Goal: Task Accomplishment & Management: Use online tool/utility

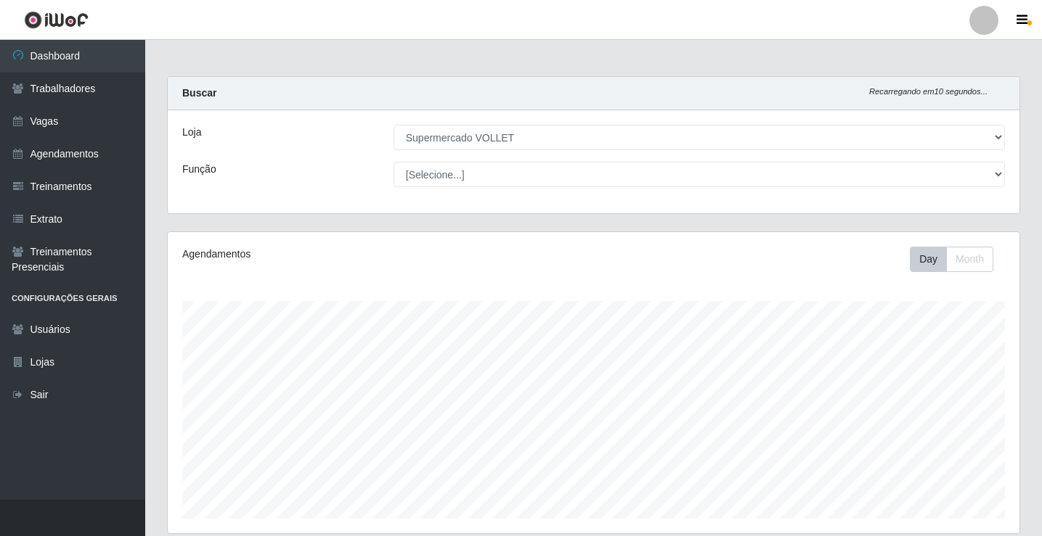
select select "72"
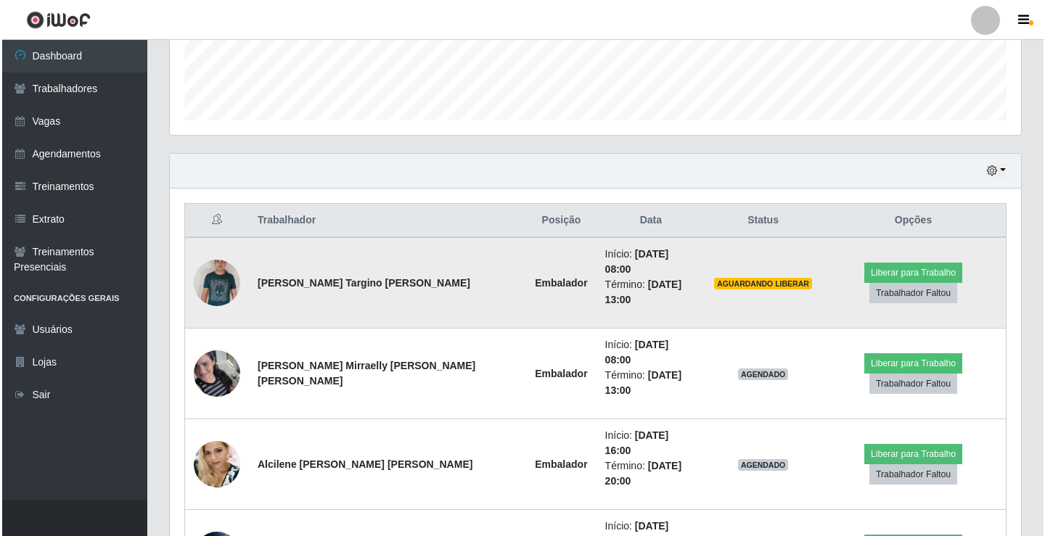
scroll to position [326, 0]
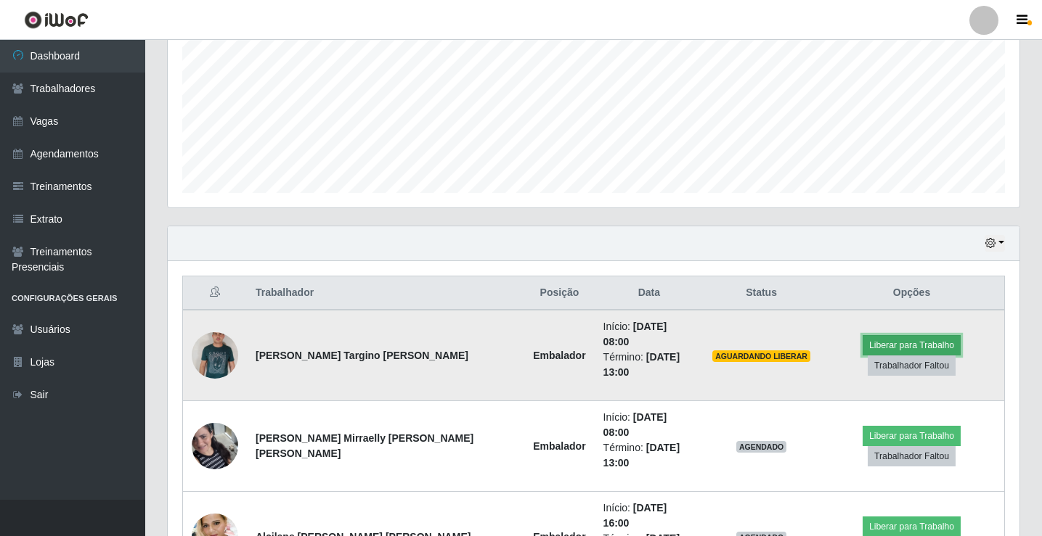
click at [901, 340] on button "Liberar para Trabalho" at bounding box center [911, 345] width 98 height 20
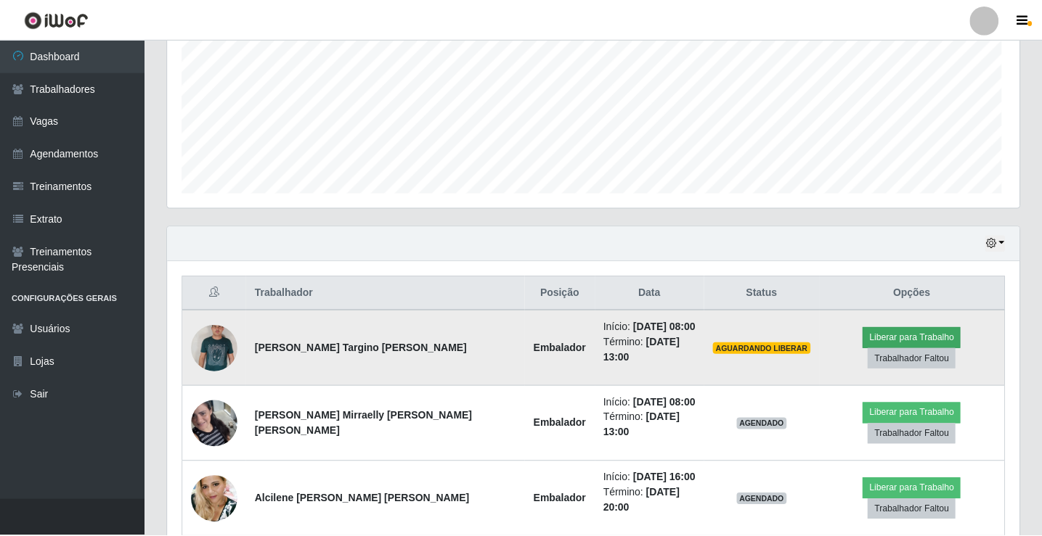
scroll to position [301, 844]
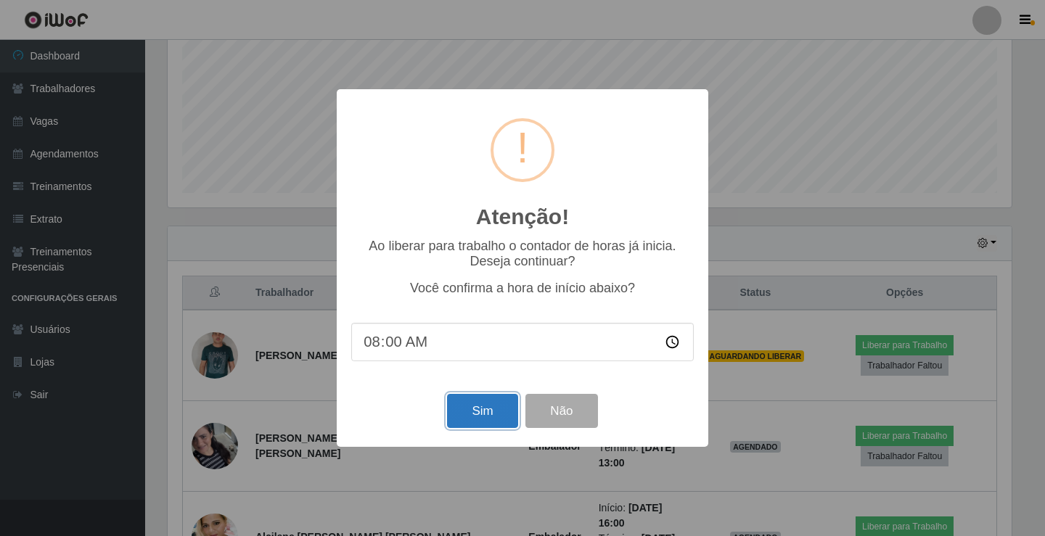
click at [481, 404] on button "Sim" at bounding box center [482, 411] width 70 height 34
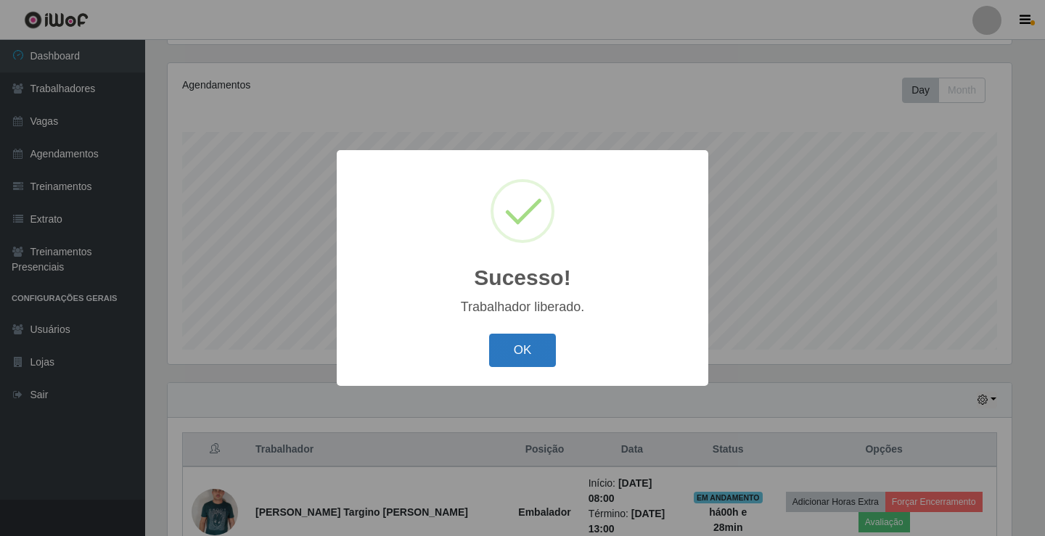
click at [515, 346] on button "OK" at bounding box center [523, 351] width 68 height 34
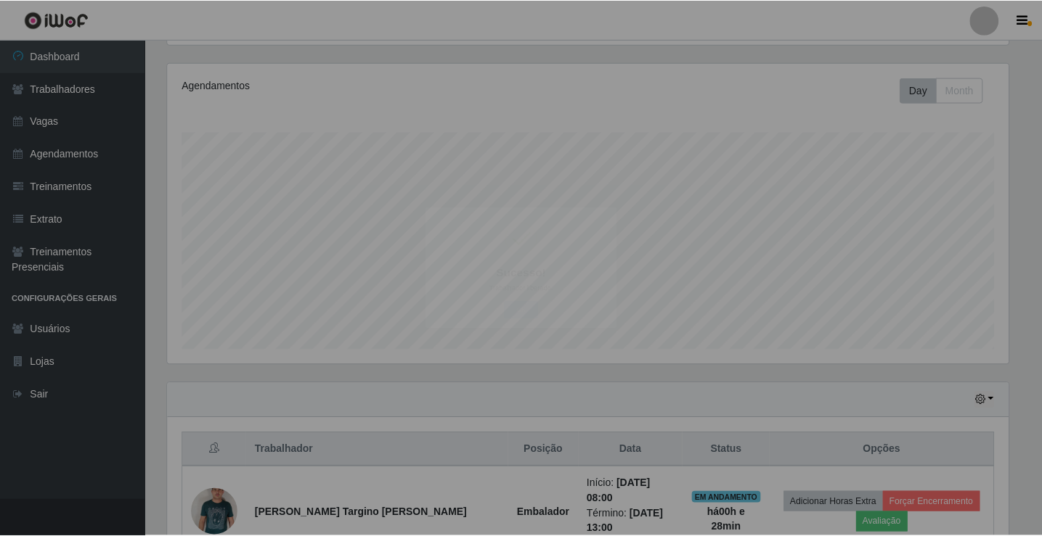
scroll to position [301, 852]
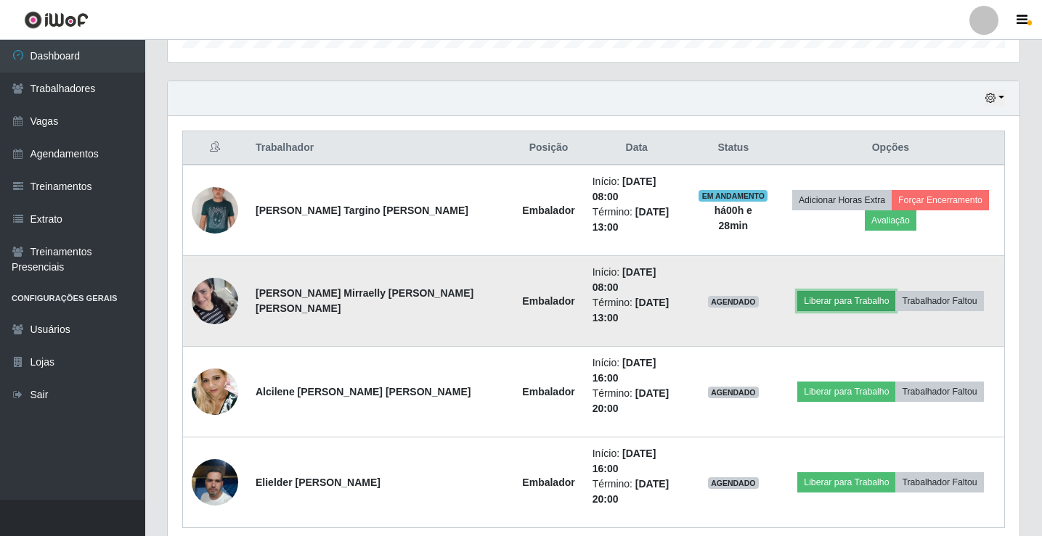
click at [856, 291] on button "Liberar para Trabalho" at bounding box center [846, 301] width 98 height 20
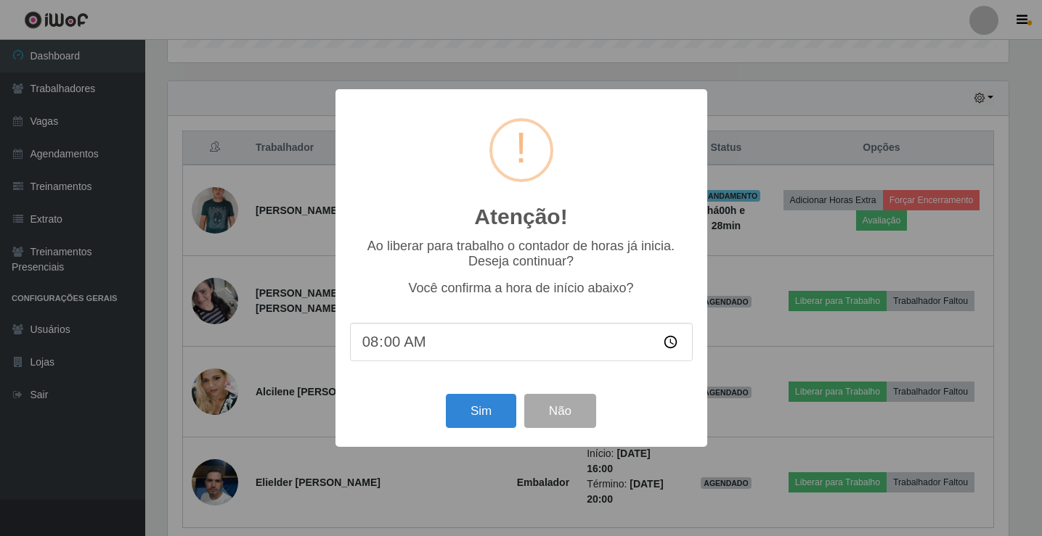
scroll to position [301, 844]
click at [486, 411] on button "Sim" at bounding box center [482, 411] width 70 height 34
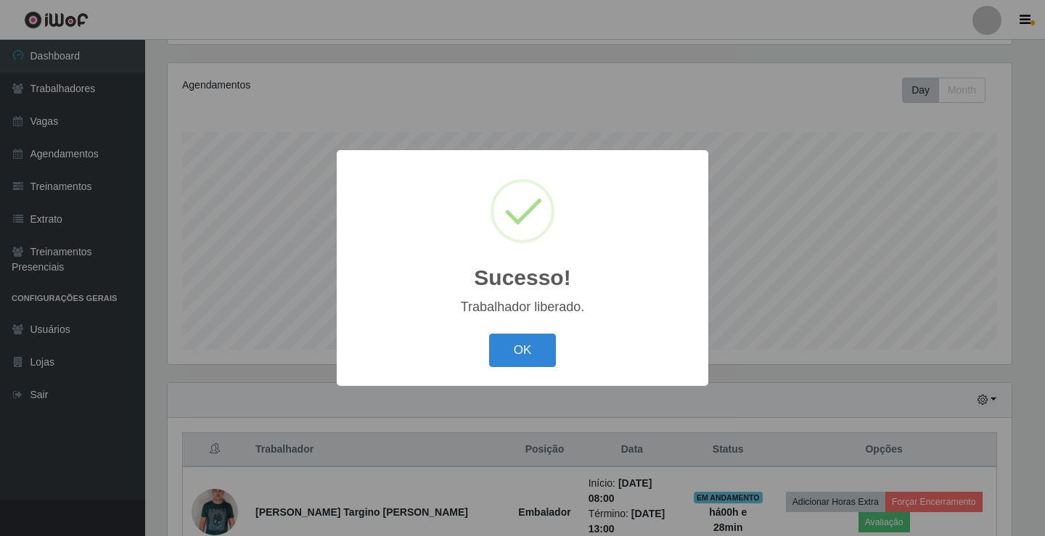
click at [616, 343] on div "OK Cancel" at bounding box center [522, 350] width 343 height 41
click at [515, 351] on button "OK" at bounding box center [523, 351] width 68 height 34
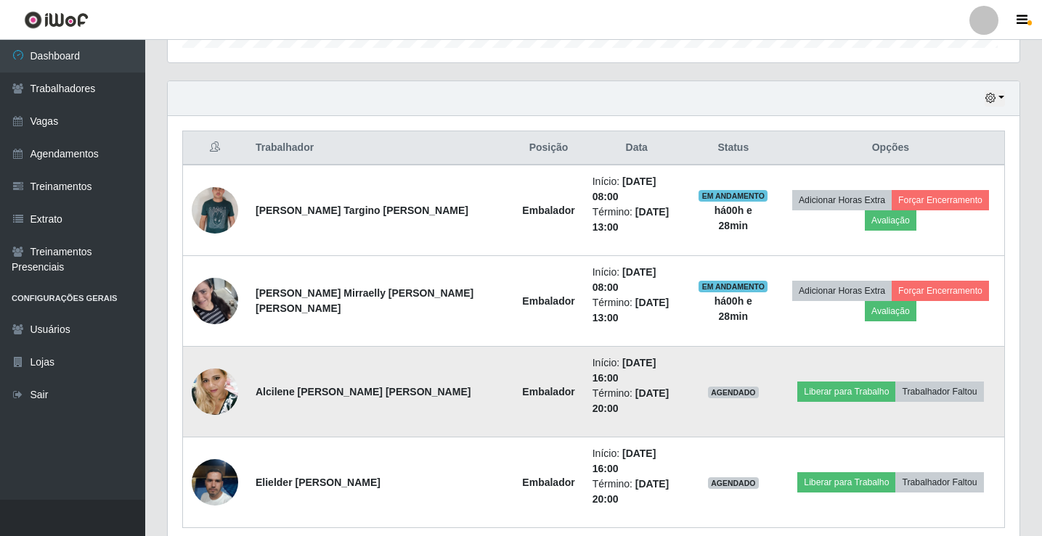
scroll to position [301, 852]
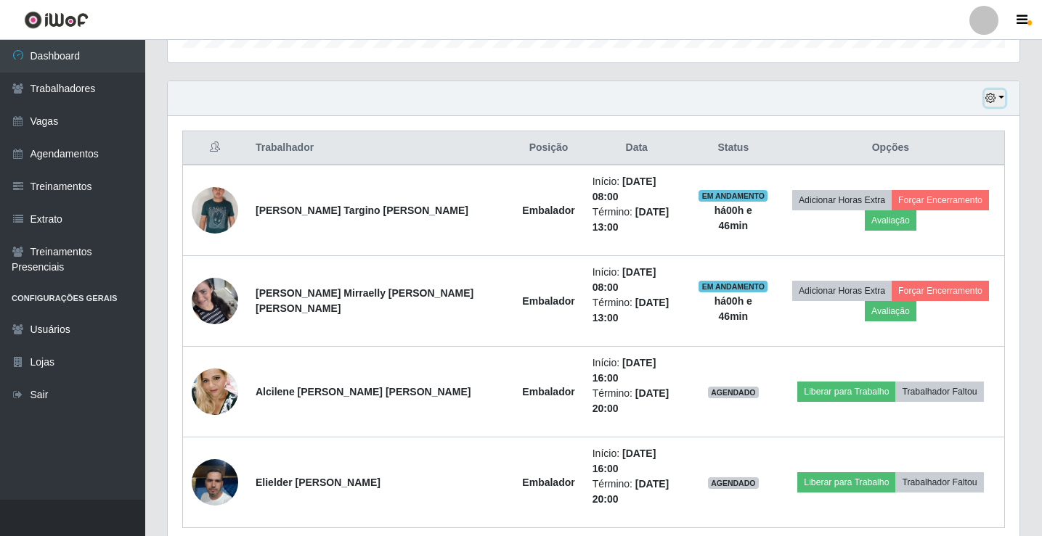
click at [1004, 97] on button "button" at bounding box center [994, 98] width 20 height 17
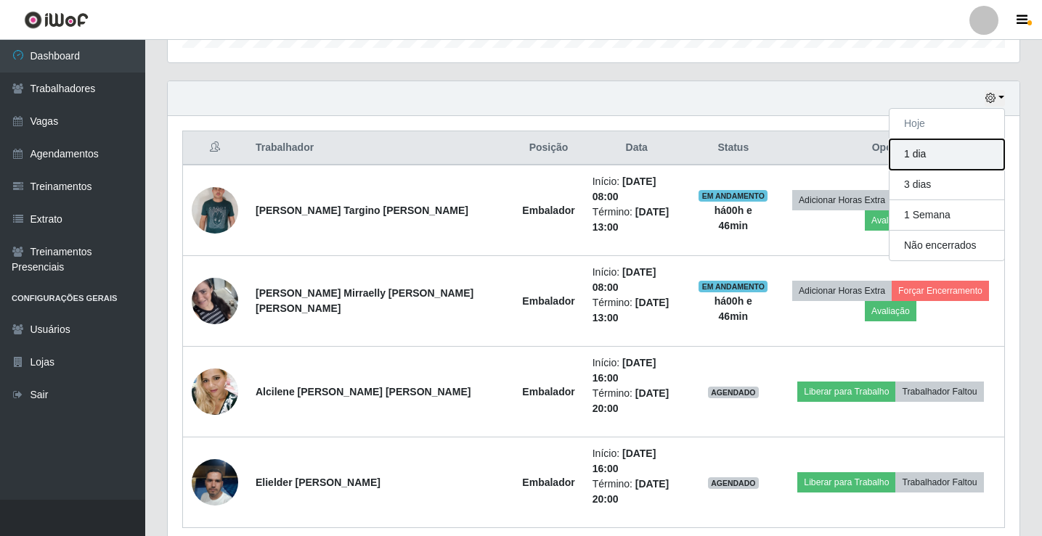
click at [927, 147] on button "1 dia" at bounding box center [946, 154] width 115 height 30
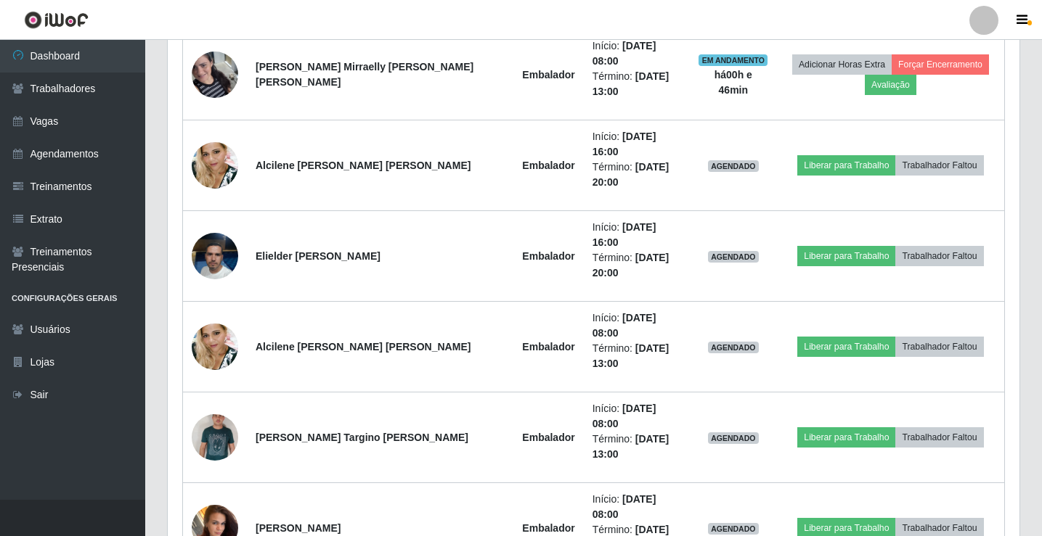
scroll to position [189, 0]
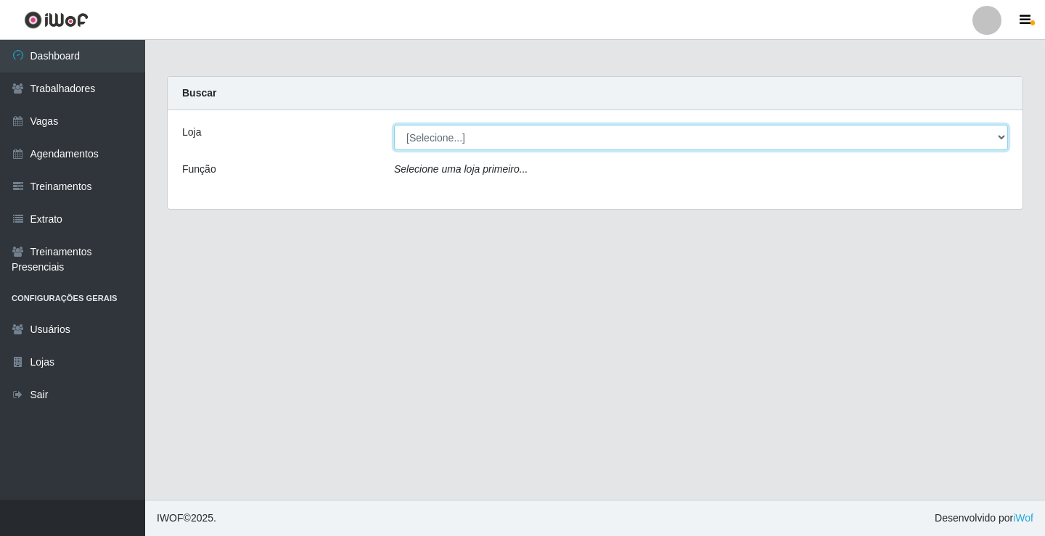
click at [533, 136] on select "[Selecione...] Supermercado VOLLET" at bounding box center [701, 137] width 614 height 25
select select "72"
click at [394, 125] on select "[Selecione...] Supermercado VOLLET" at bounding box center [701, 137] width 614 height 25
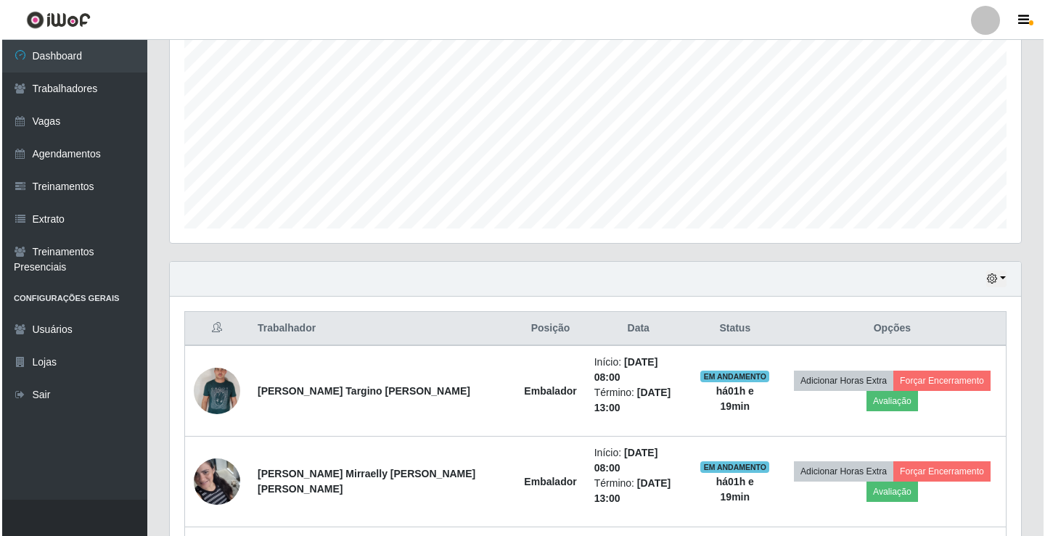
scroll to position [471, 0]
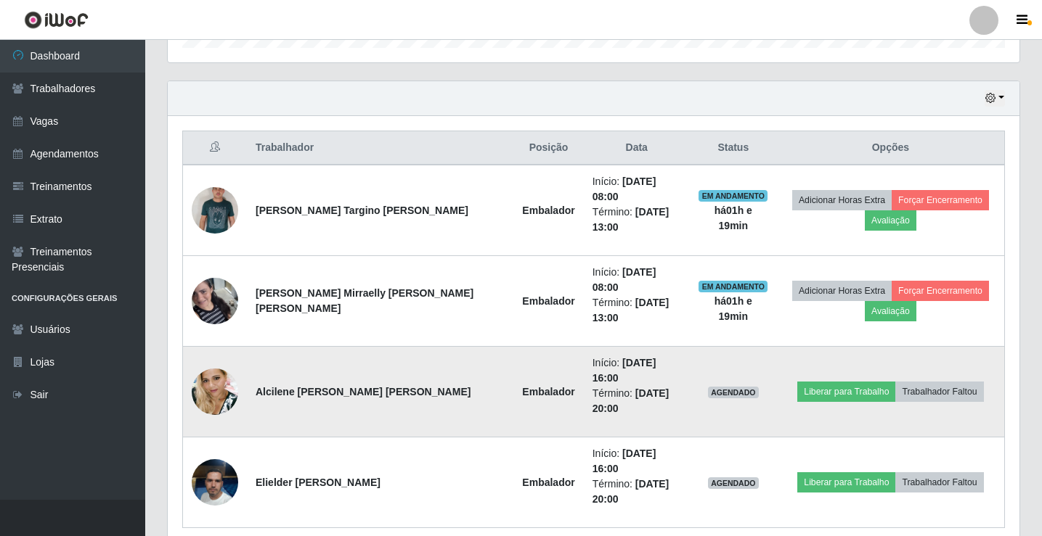
click at [230, 360] on img at bounding box center [215, 392] width 46 height 64
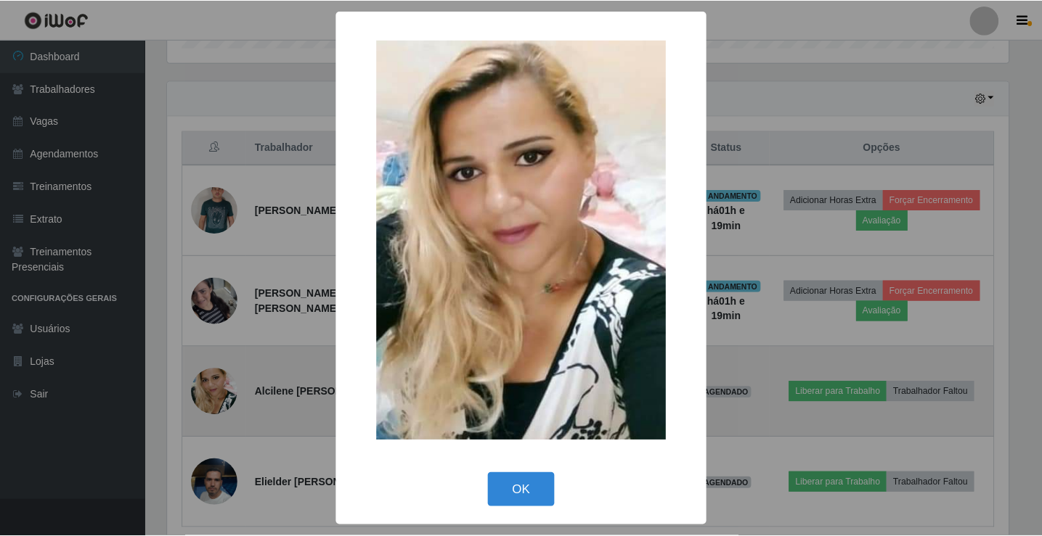
scroll to position [301, 844]
click at [230, 353] on div "× OK Cancel" at bounding box center [522, 268] width 1045 height 536
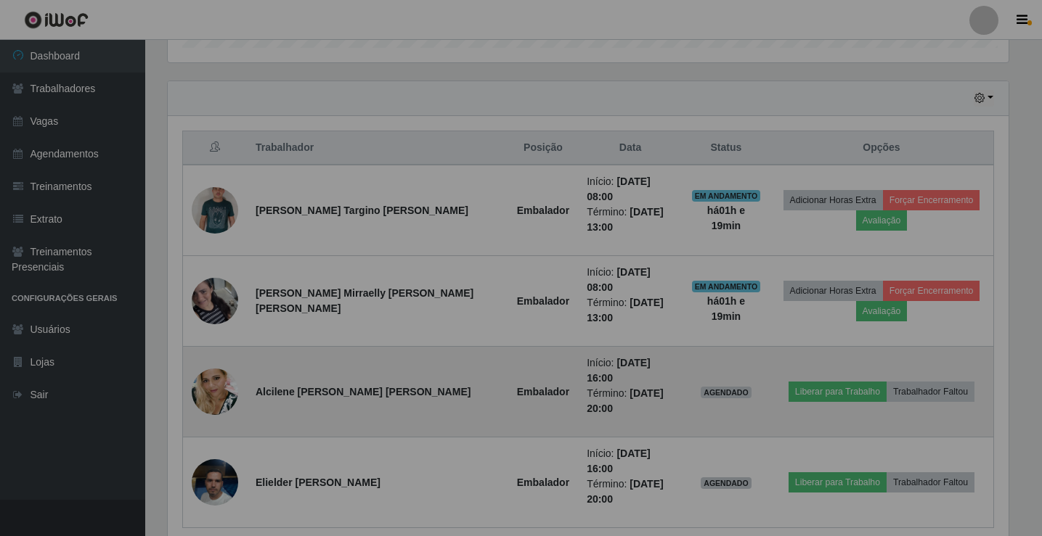
scroll to position [301, 852]
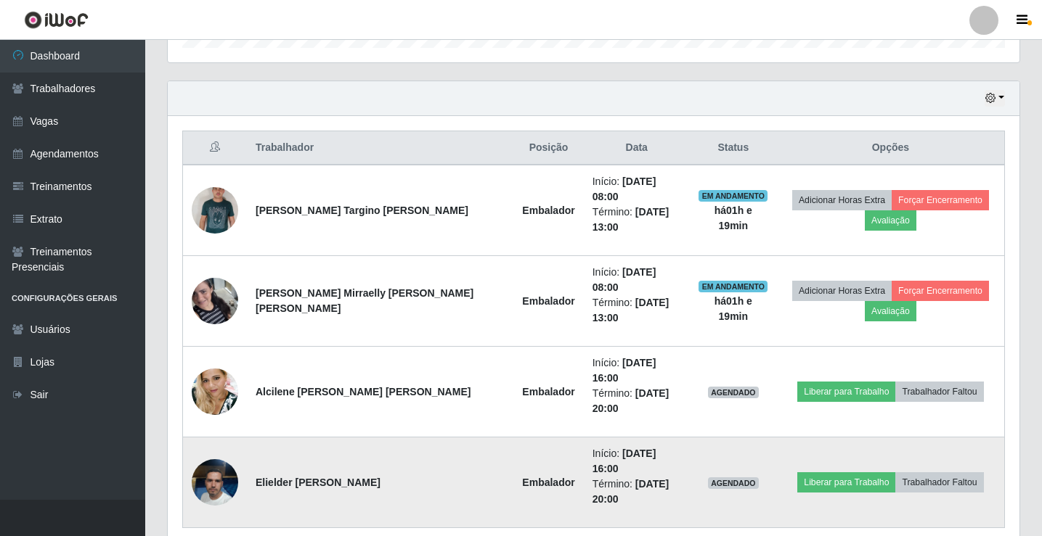
click at [217, 441] on img at bounding box center [215, 482] width 46 height 83
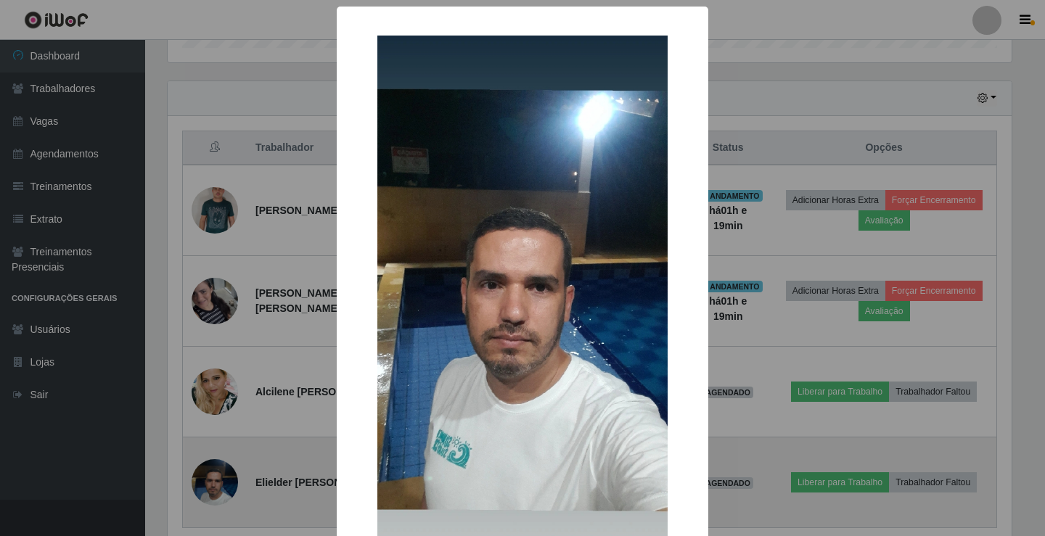
click at [217, 423] on div "× OK Cancel" at bounding box center [522, 268] width 1045 height 536
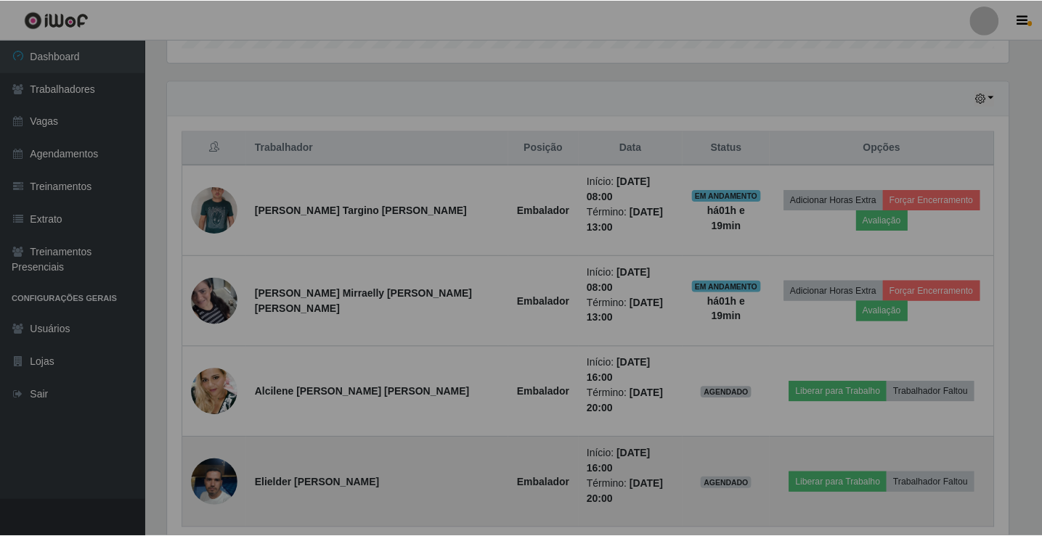
scroll to position [301, 852]
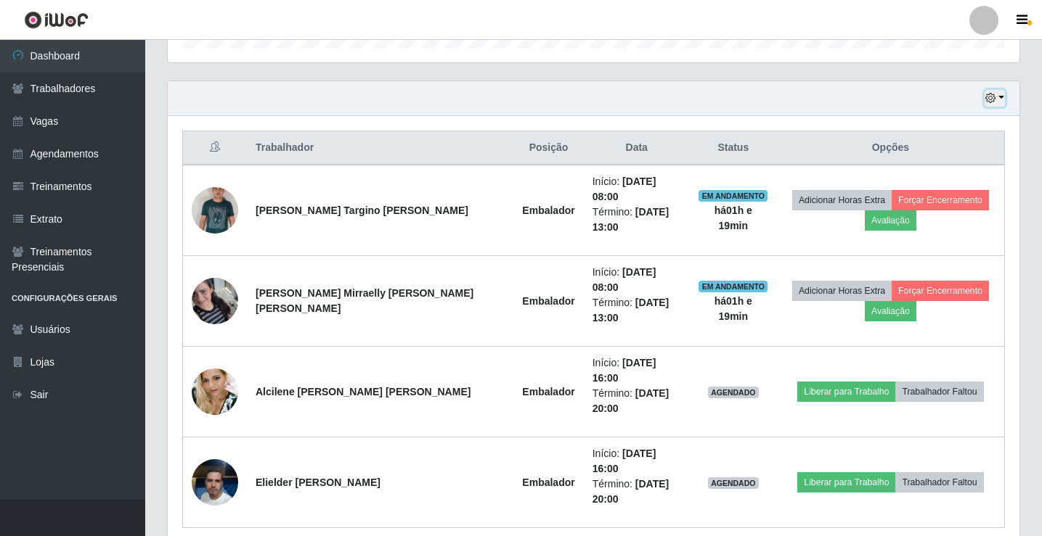
click at [987, 91] on button "button" at bounding box center [994, 98] width 20 height 17
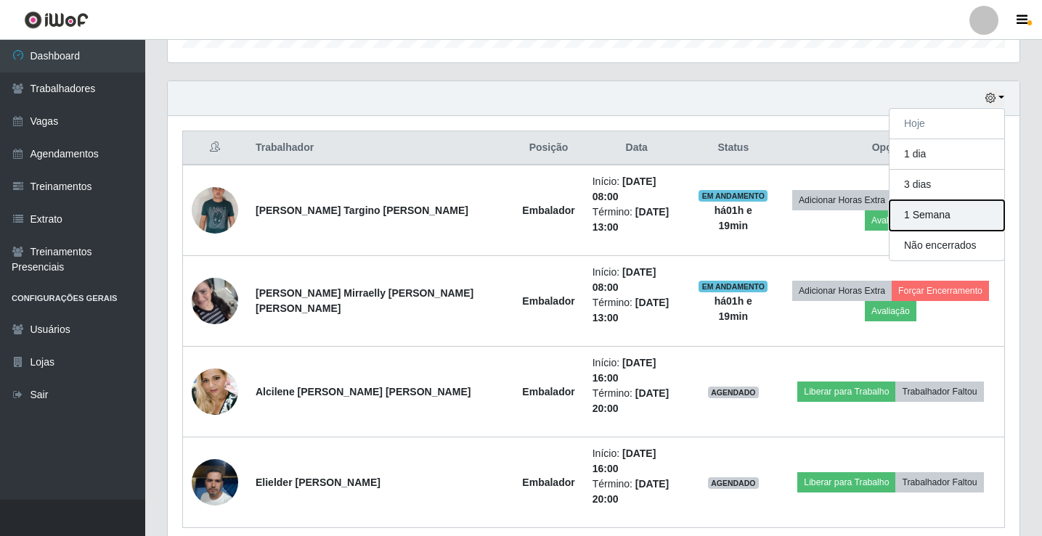
click at [939, 219] on button "1 Semana" at bounding box center [946, 215] width 115 height 30
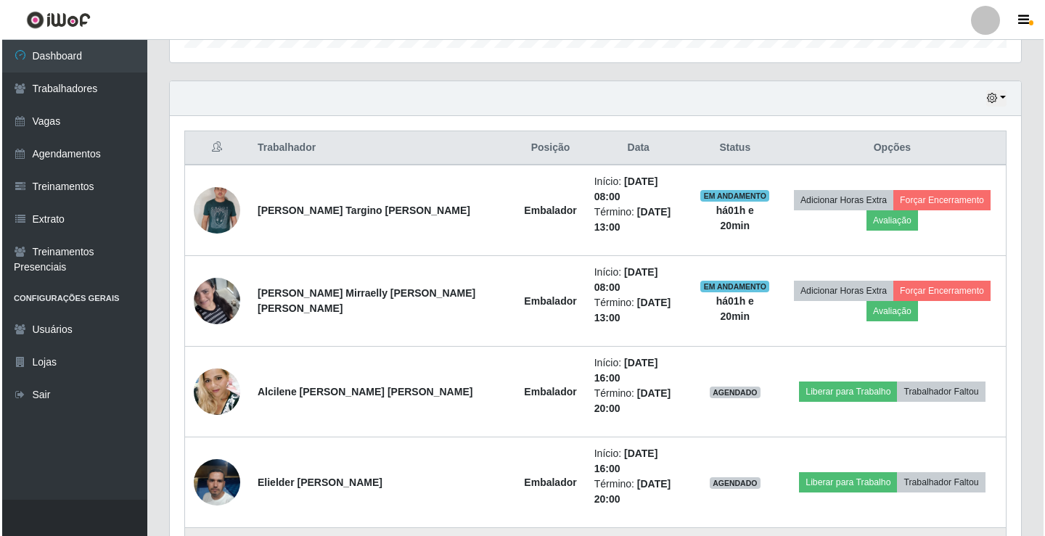
scroll to position [698, 0]
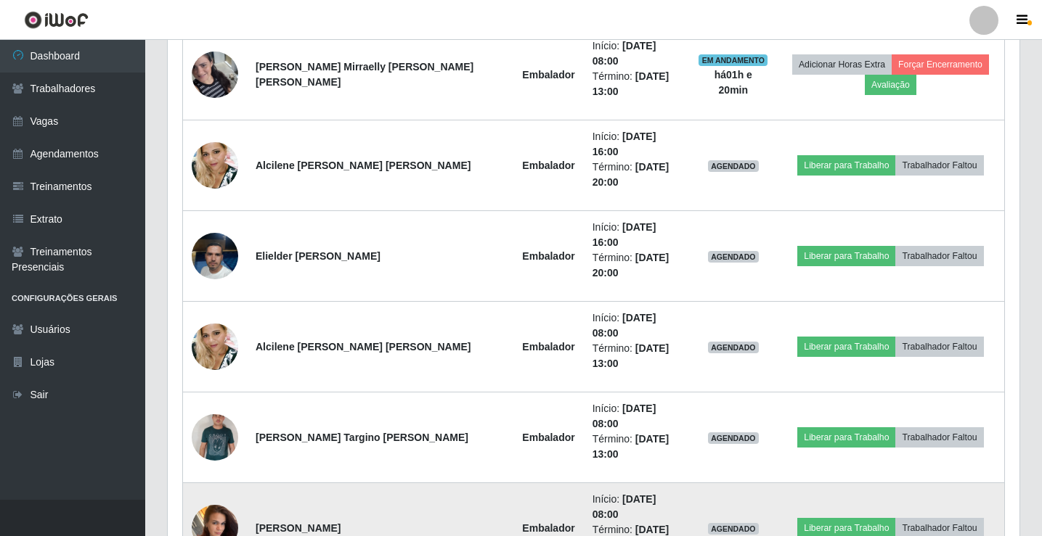
click at [212, 497] on img at bounding box center [215, 528] width 46 height 62
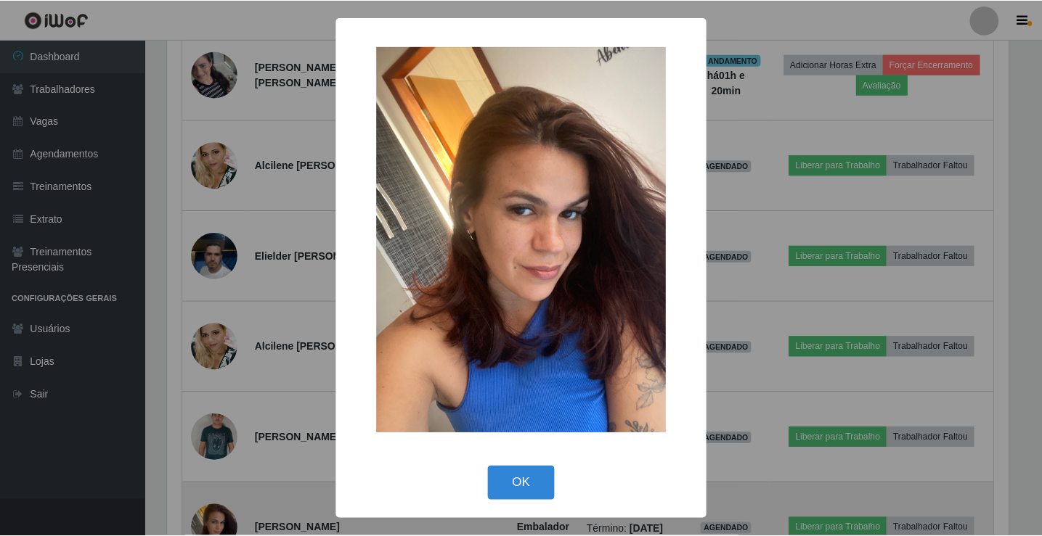
scroll to position [301, 844]
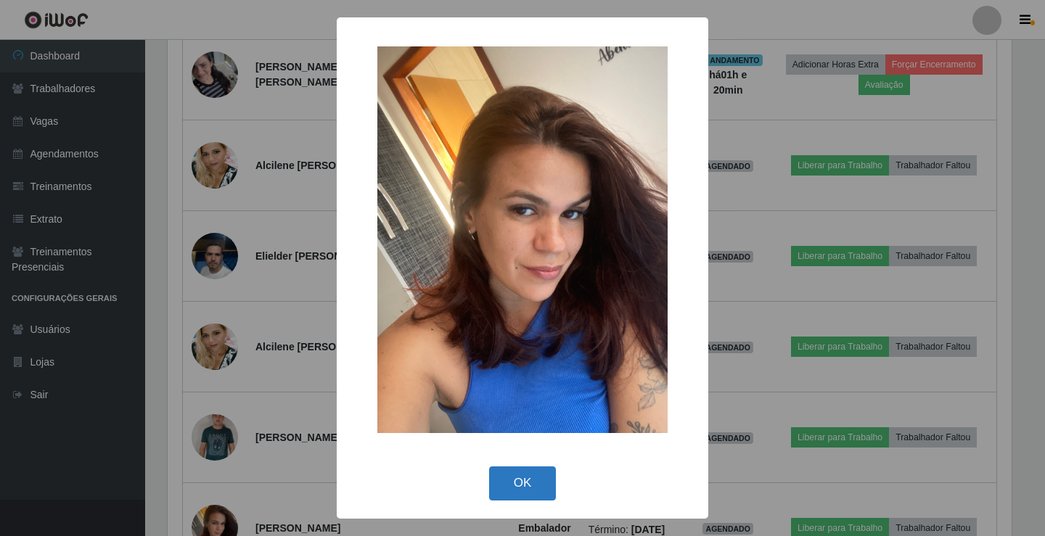
click at [540, 484] on button "OK" at bounding box center [523, 484] width 68 height 34
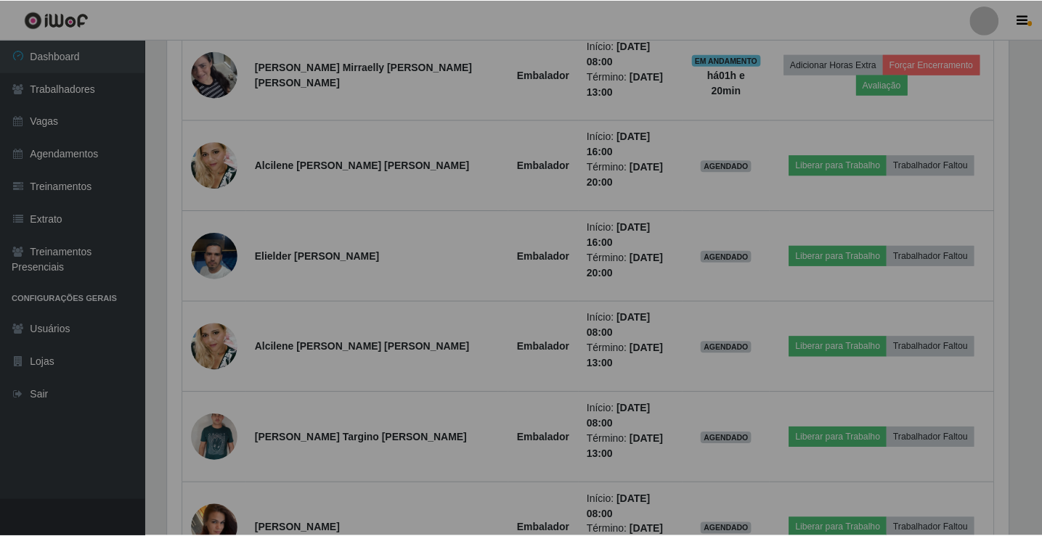
scroll to position [301, 852]
